Goal: Information Seeking & Learning: Learn about a topic

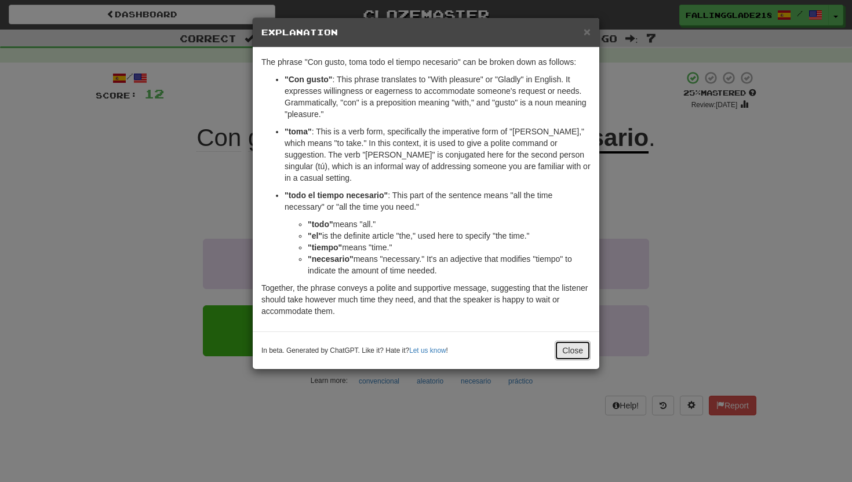
click at [568, 341] on button "Close" at bounding box center [573, 351] width 36 height 20
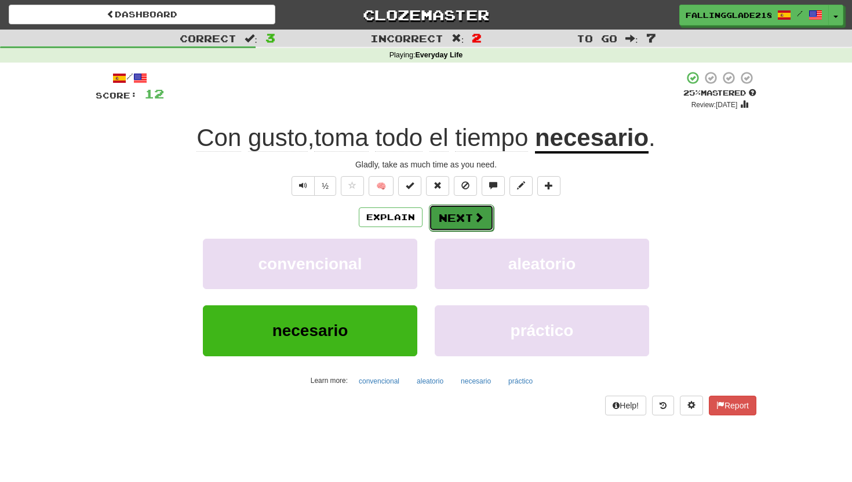
click at [469, 211] on button "Next" at bounding box center [461, 218] width 65 height 27
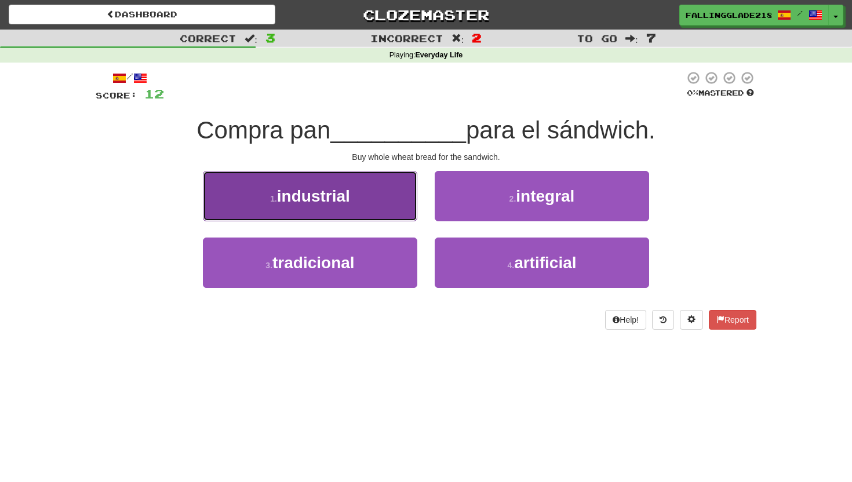
click at [394, 203] on button "1 . industrial" at bounding box center [310, 196] width 214 height 50
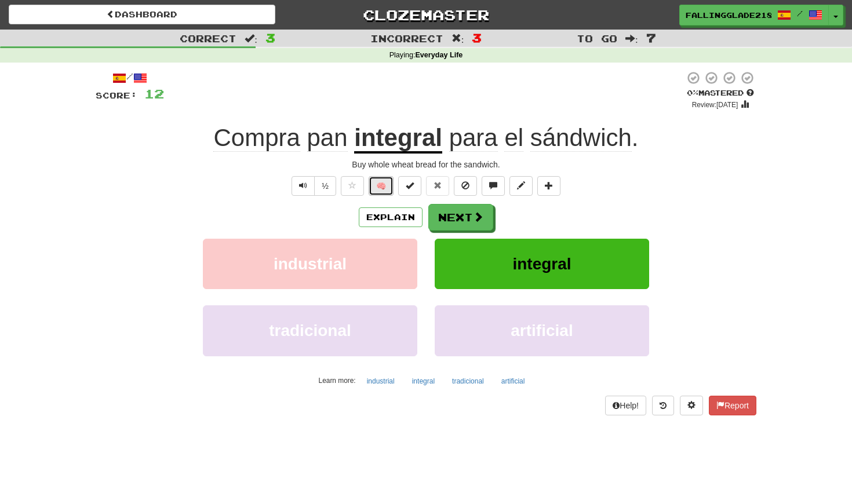
click at [374, 189] on button "🧠" at bounding box center [381, 186] width 25 height 20
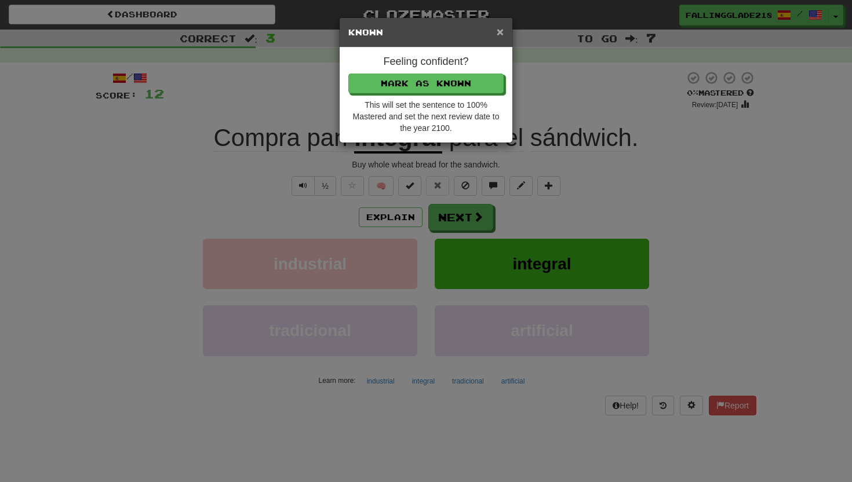
click at [498, 32] on span "×" at bounding box center [500, 31] width 7 height 13
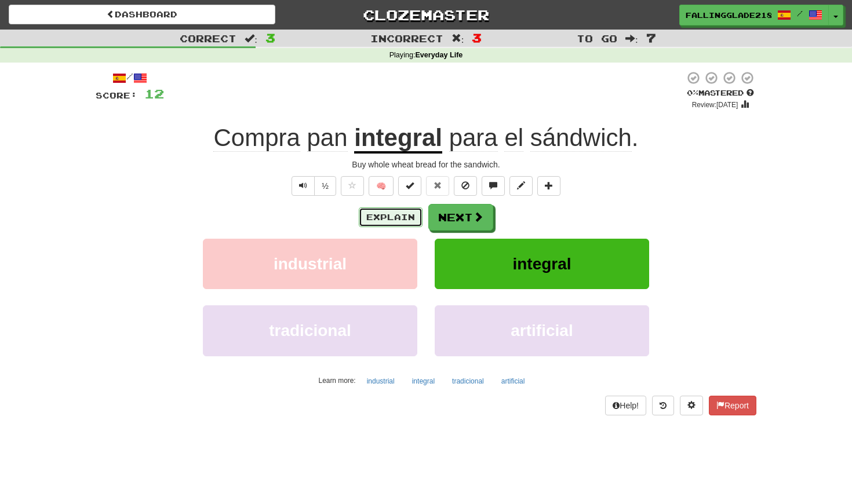
click at [379, 214] on button "Explain" at bounding box center [391, 218] width 64 height 20
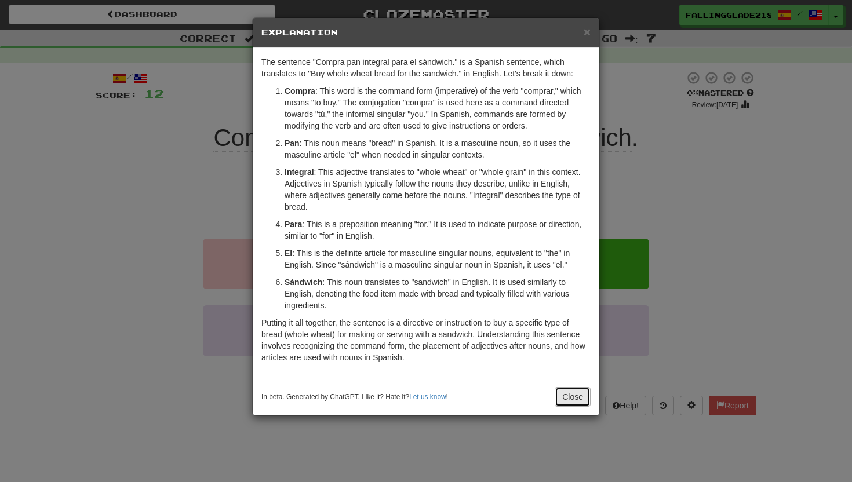
click at [574, 401] on button "Close" at bounding box center [573, 397] width 36 height 20
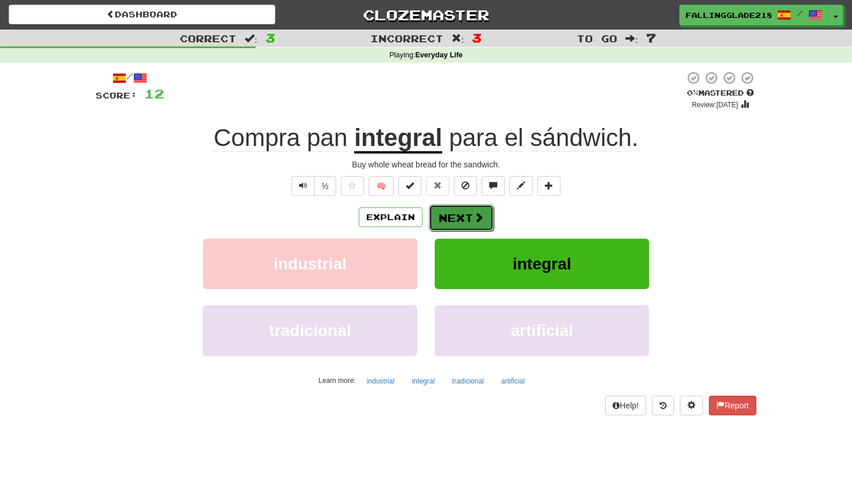
click at [482, 212] on span at bounding box center [479, 217] width 10 height 10
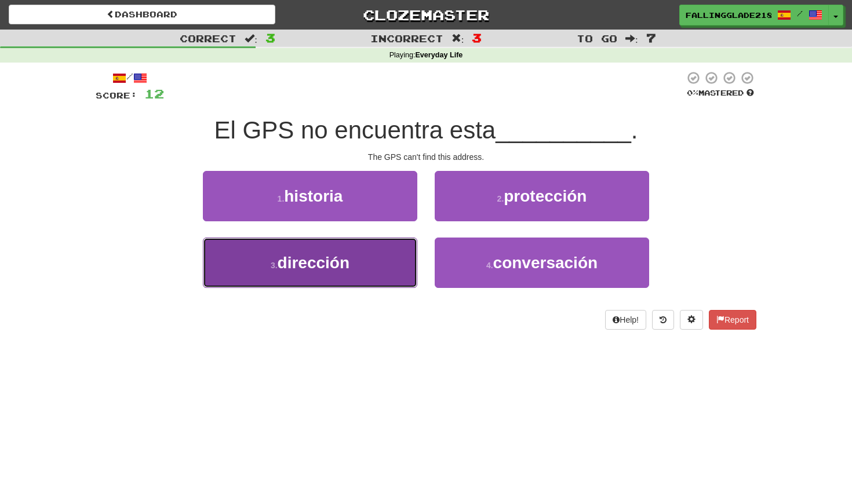
click at [371, 260] on button "3 . dirección" at bounding box center [310, 263] width 214 height 50
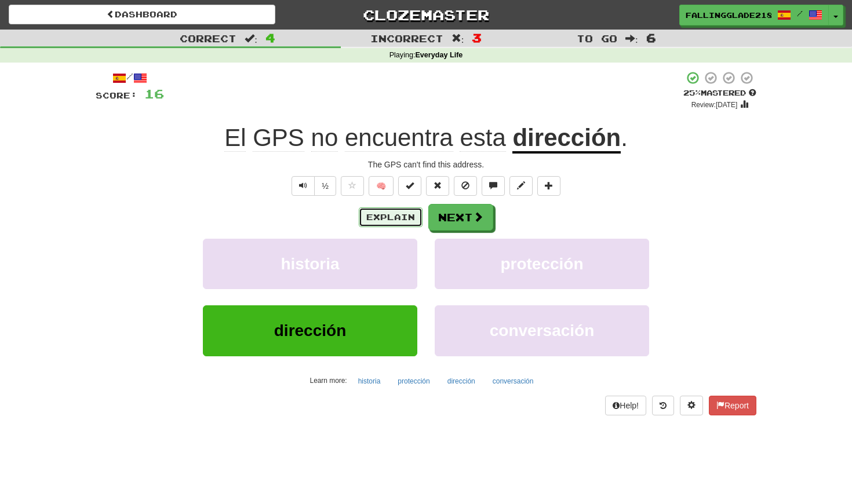
click at [398, 215] on button "Explain" at bounding box center [391, 218] width 64 height 20
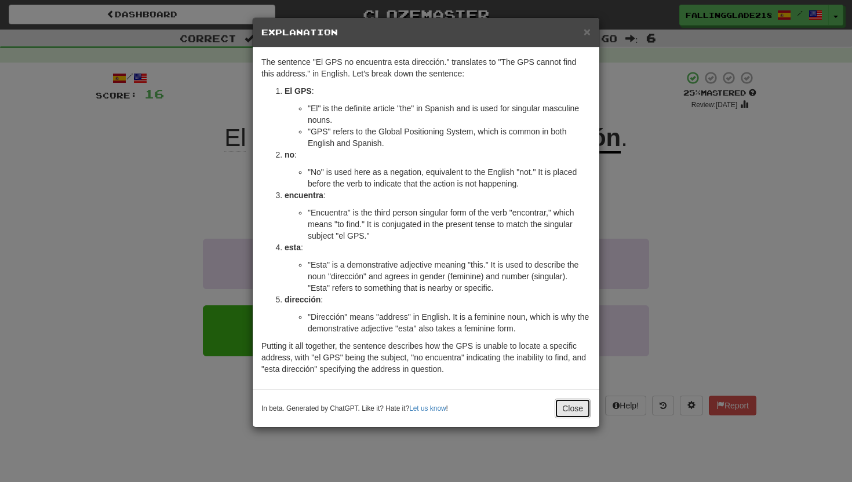
click at [572, 404] on button "Close" at bounding box center [573, 409] width 36 height 20
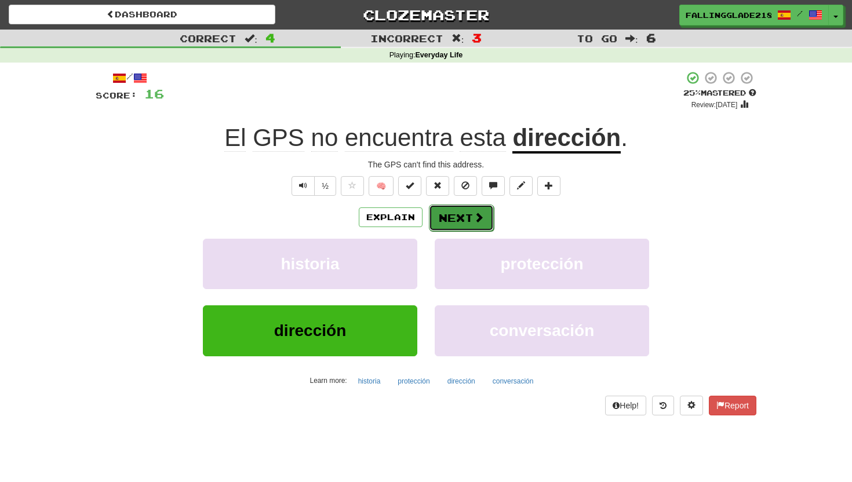
click at [470, 216] on button "Next" at bounding box center [461, 218] width 65 height 27
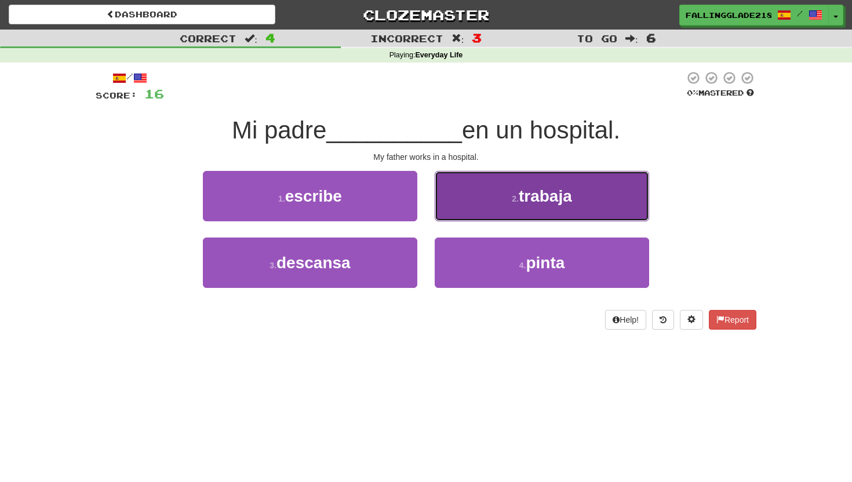
click at [494, 203] on button "2 . trabaja" at bounding box center [542, 196] width 214 height 50
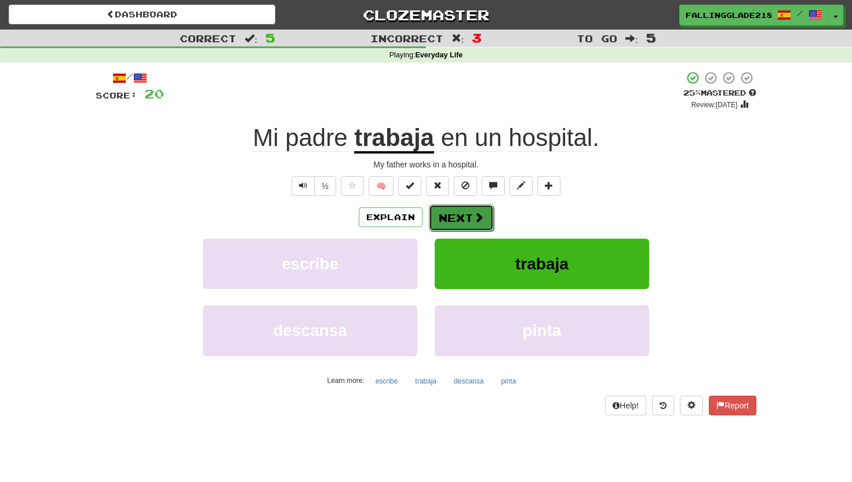
click at [471, 216] on button "Next" at bounding box center [461, 218] width 65 height 27
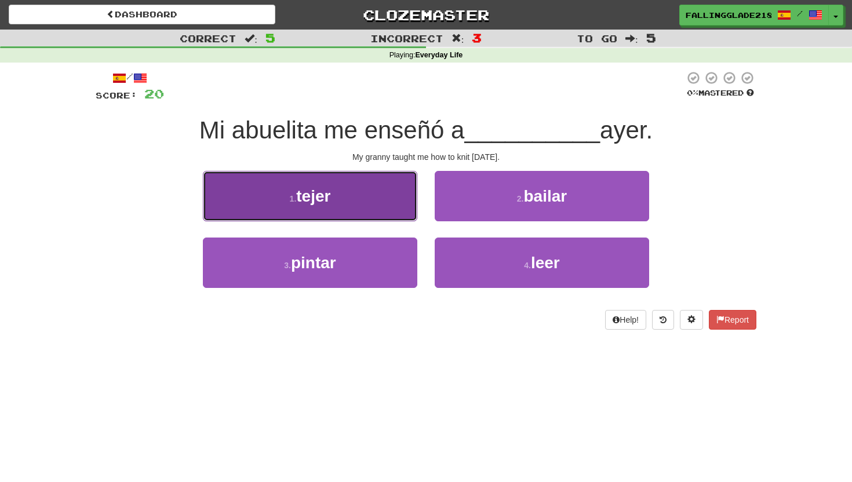
click at [366, 213] on button "1 . tejer" at bounding box center [310, 196] width 214 height 50
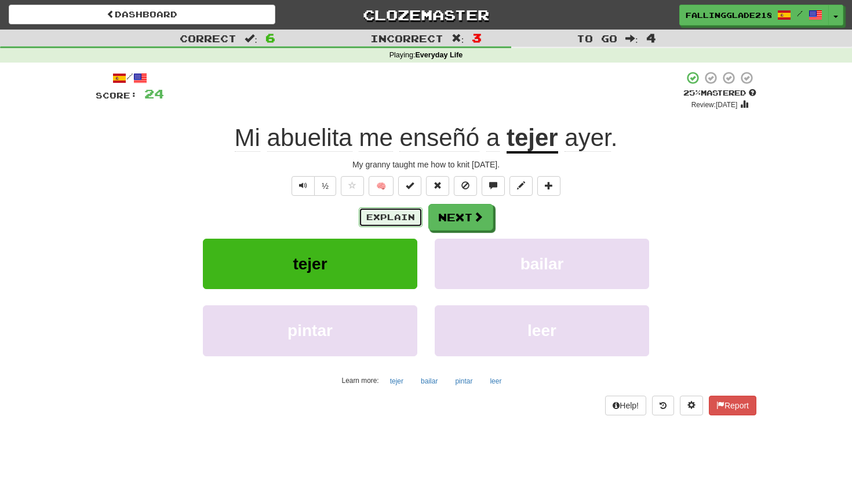
click at [366, 213] on button "Explain" at bounding box center [391, 218] width 64 height 20
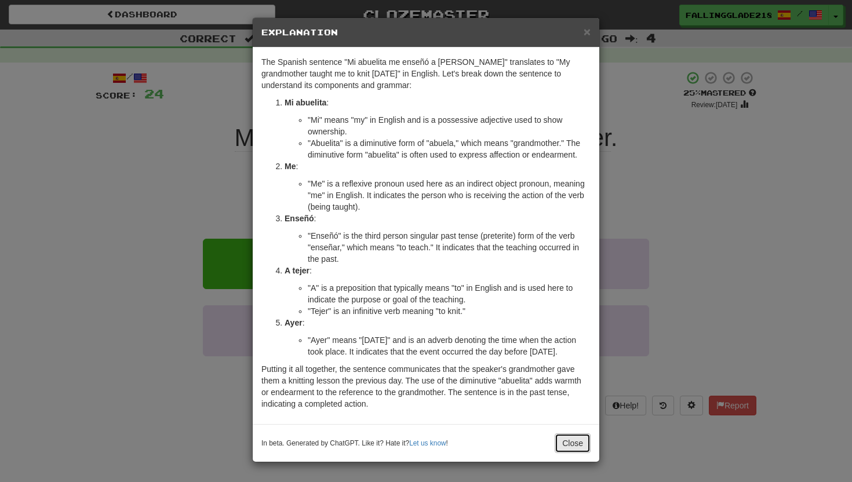
click at [571, 436] on button "Close" at bounding box center [573, 444] width 36 height 20
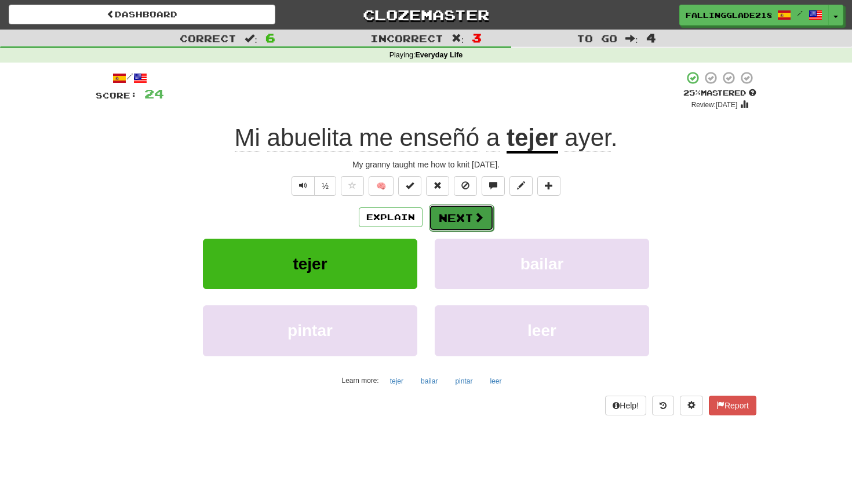
click at [480, 219] on span at bounding box center [479, 217] width 10 height 10
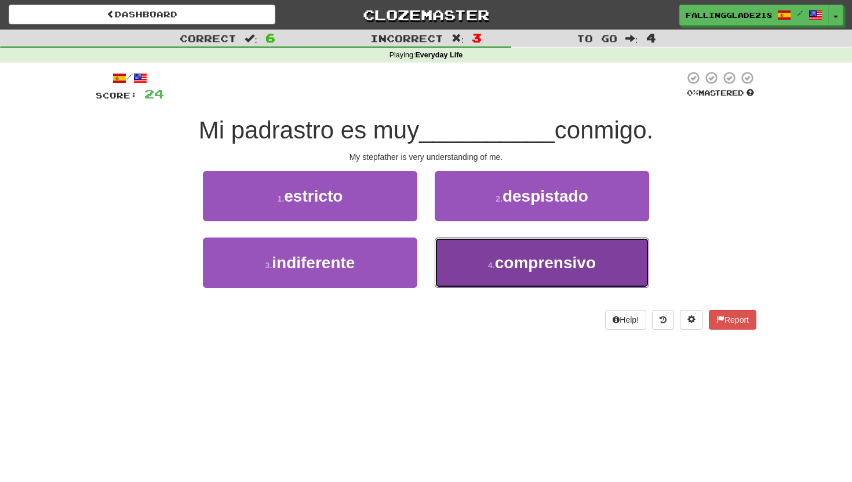
click at [505, 257] on span "comprensivo" at bounding box center [545, 263] width 101 height 18
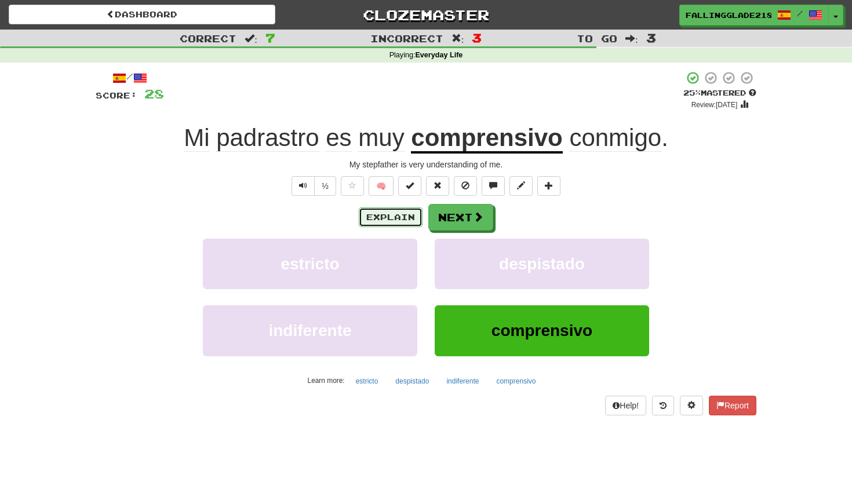
click at [395, 213] on button "Explain" at bounding box center [391, 218] width 64 height 20
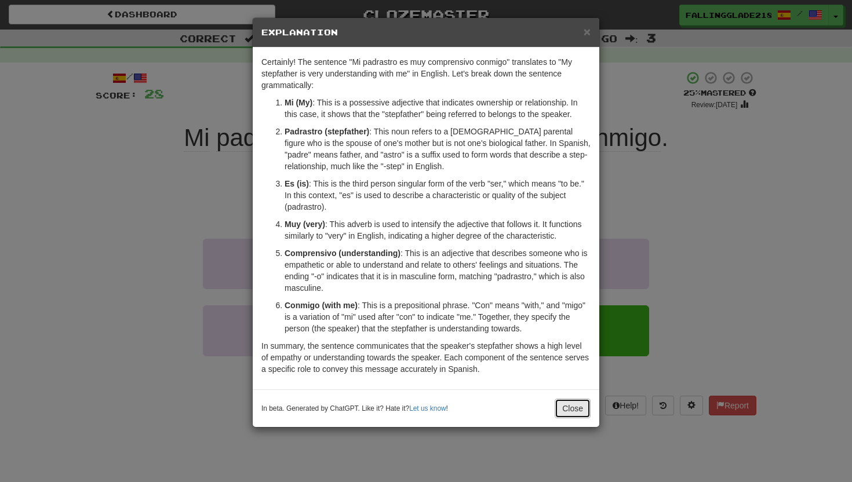
click at [571, 409] on button "Close" at bounding box center [573, 409] width 36 height 20
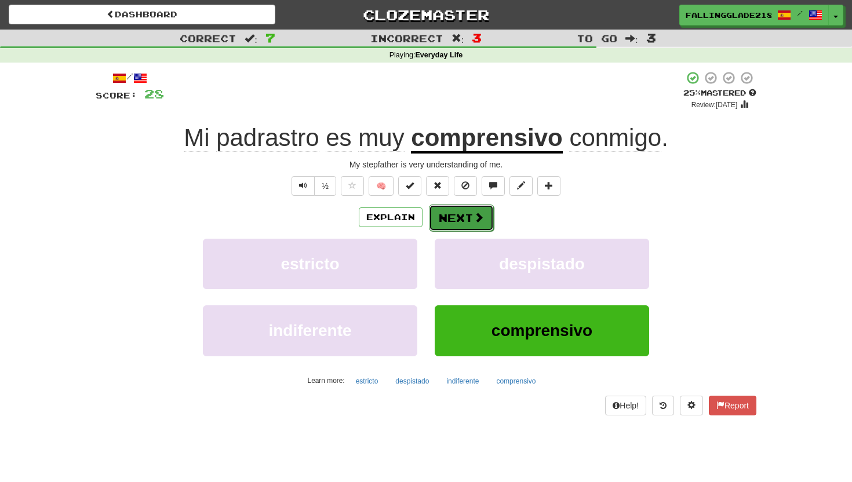
click at [462, 213] on button "Next" at bounding box center [461, 218] width 65 height 27
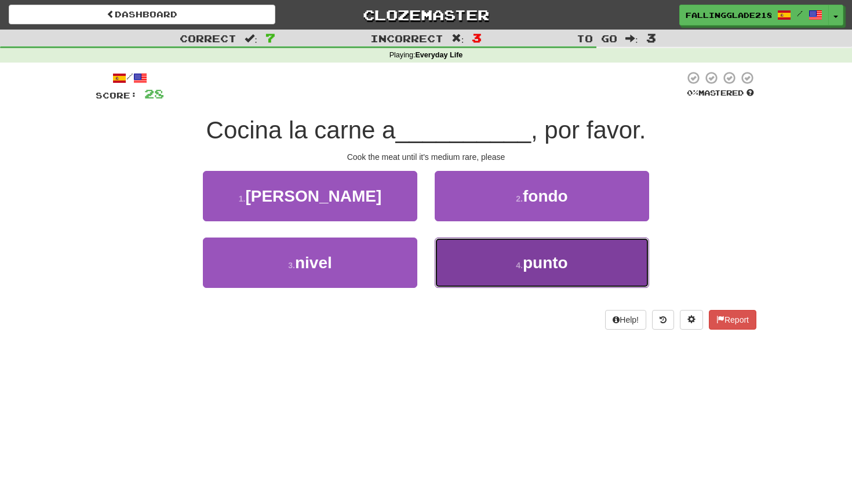
click at [538, 267] on span "punto" at bounding box center [545, 263] width 45 height 18
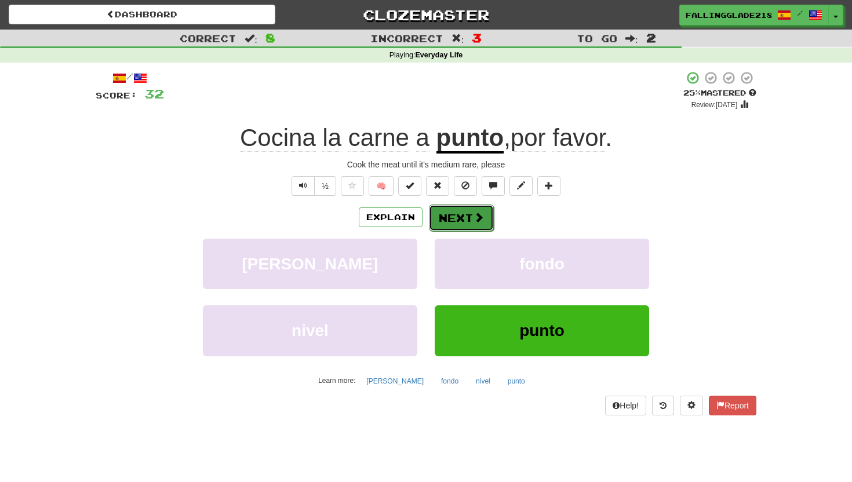
click at [476, 231] on button "Next" at bounding box center [461, 218] width 65 height 27
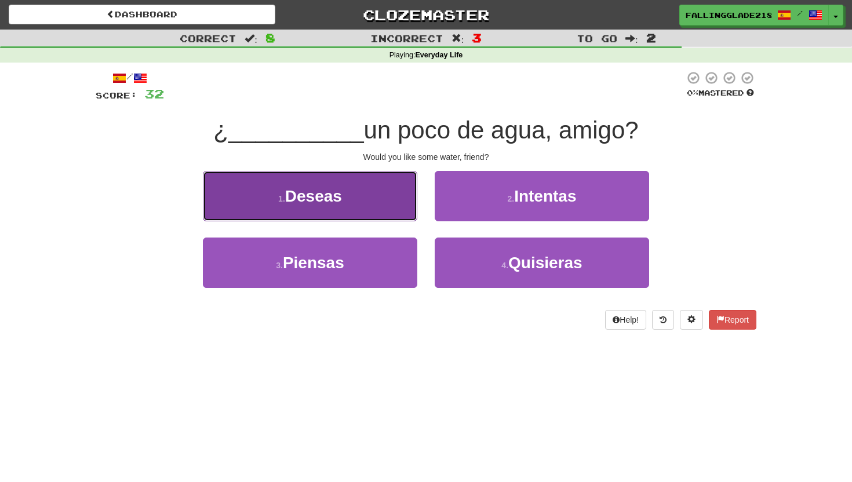
click at [383, 204] on button "1 . Deseas" at bounding box center [310, 196] width 214 height 50
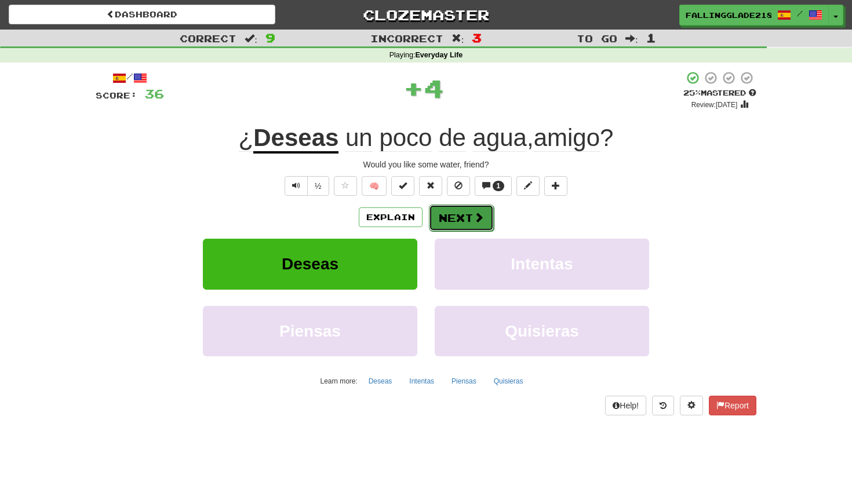
click at [458, 222] on button "Next" at bounding box center [461, 218] width 65 height 27
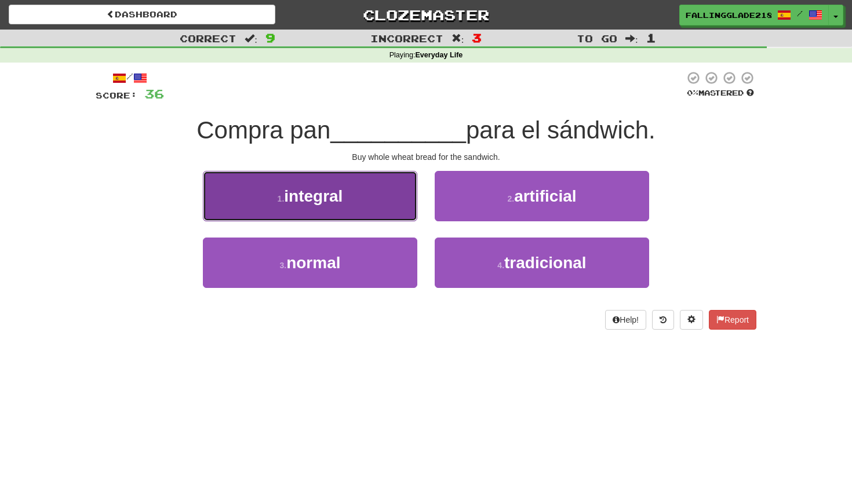
click at [385, 196] on button "1 . integral" at bounding box center [310, 196] width 214 height 50
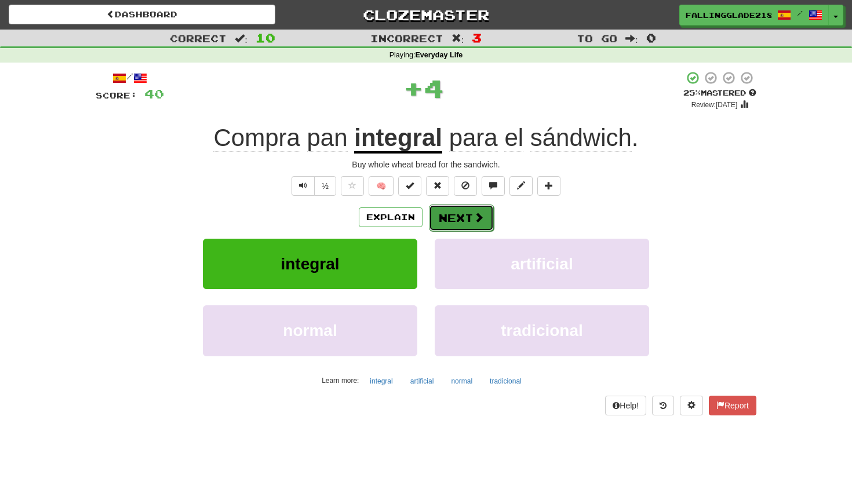
click at [455, 220] on button "Next" at bounding box center [461, 218] width 65 height 27
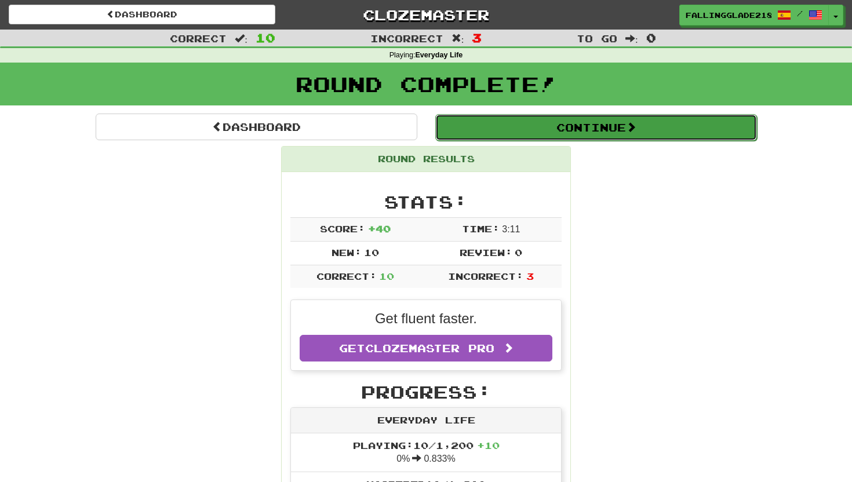
click at [562, 129] on button "Continue" at bounding box center [596, 127] width 322 height 27
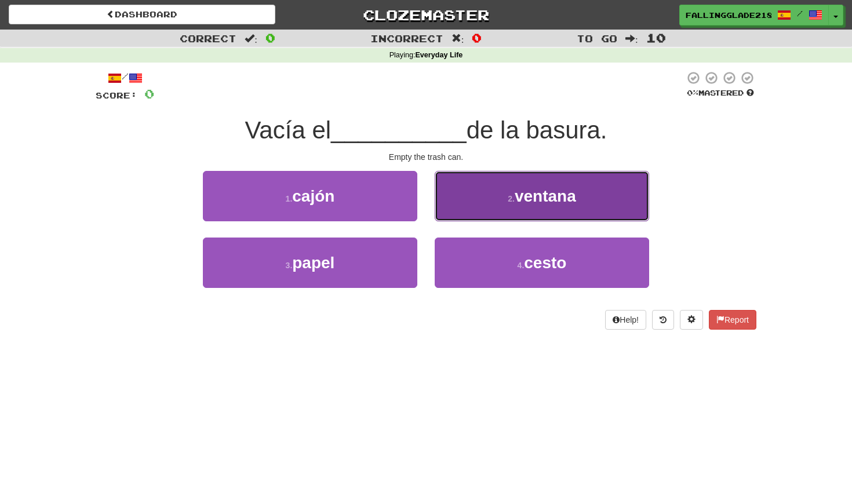
click at [476, 174] on button "2 . ventana" at bounding box center [542, 196] width 214 height 50
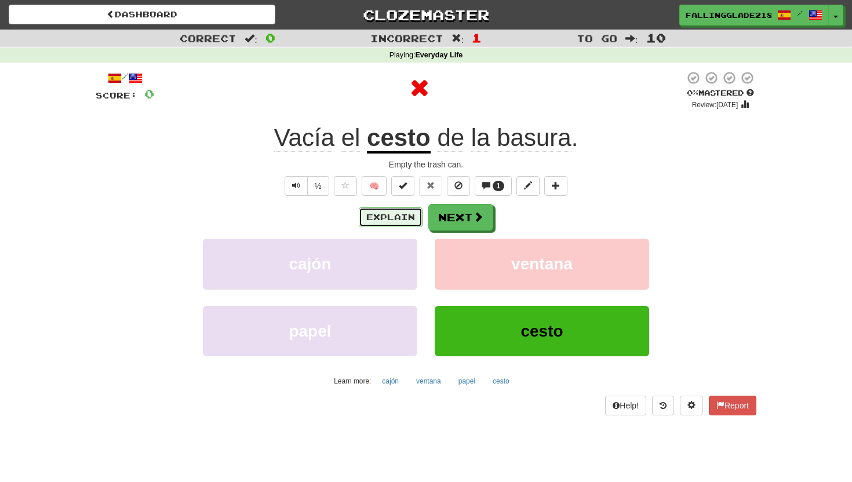
click at [406, 216] on button "Explain" at bounding box center [391, 218] width 64 height 20
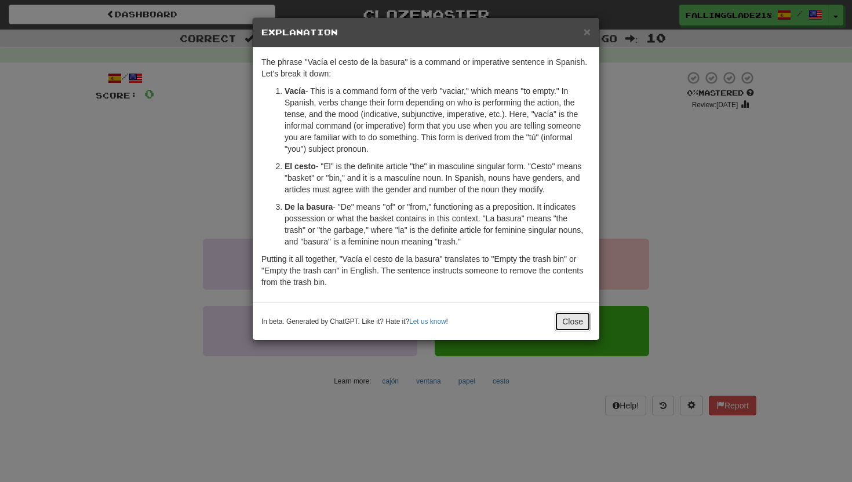
click at [580, 319] on button "Close" at bounding box center [573, 322] width 36 height 20
